Goal: Browse casually

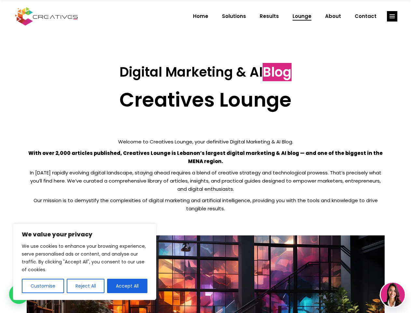
click at [205, 156] on p "With over 2,000 articles published, Creatives Lounge is Lebanon’s largest digit…" at bounding box center [206, 157] width 358 height 16
click at [43, 286] on button "Customise" at bounding box center [43, 285] width 42 height 14
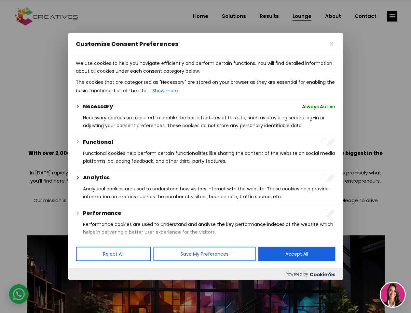
click at [85, 286] on div at bounding box center [205, 156] width 411 height 313
click at [127, 75] on p "We use cookies to help you navigate efficiently and perform certain functions. …" at bounding box center [206, 67] width 260 height 16
click at [392, 16] on div at bounding box center [205, 156] width 411 height 313
click at [393, 294] on img at bounding box center [393, 294] width 24 height 24
